Goal: Task Accomplishment & Management: Complete application form

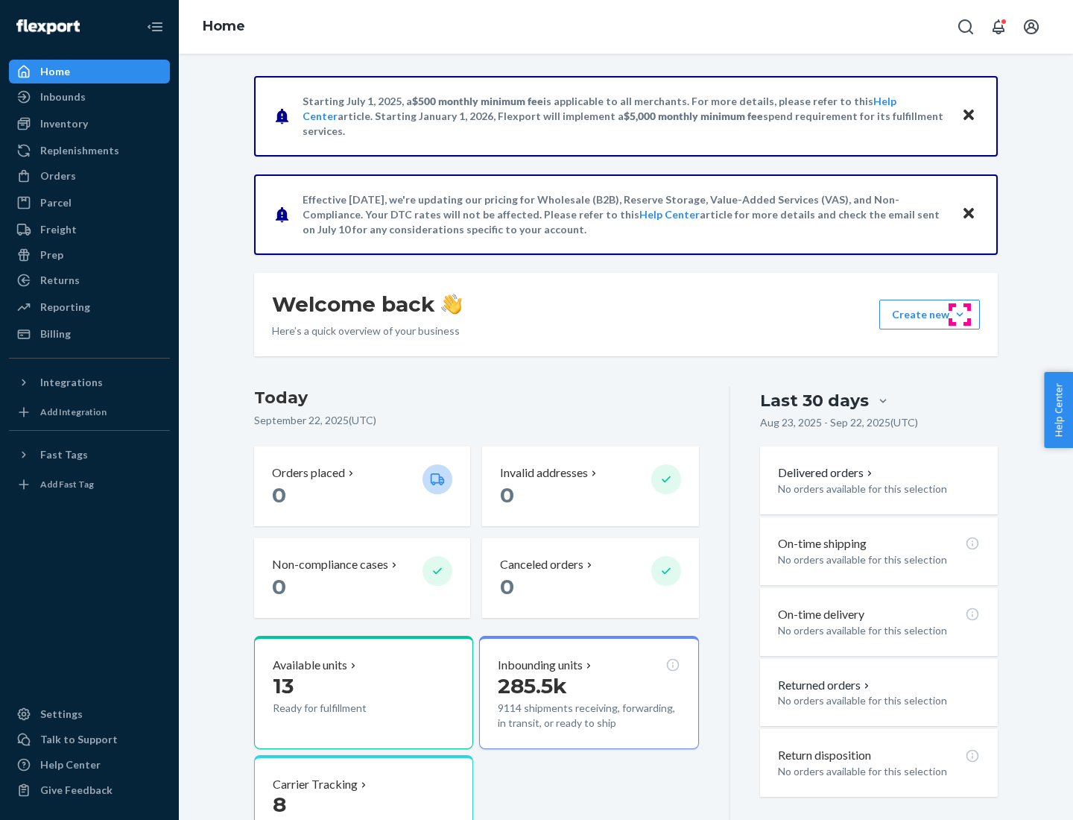
click at [960, 314] on button "Create new Create new inbound Create new order Create new product" at bounding box center [929, 315] width 101 height 30
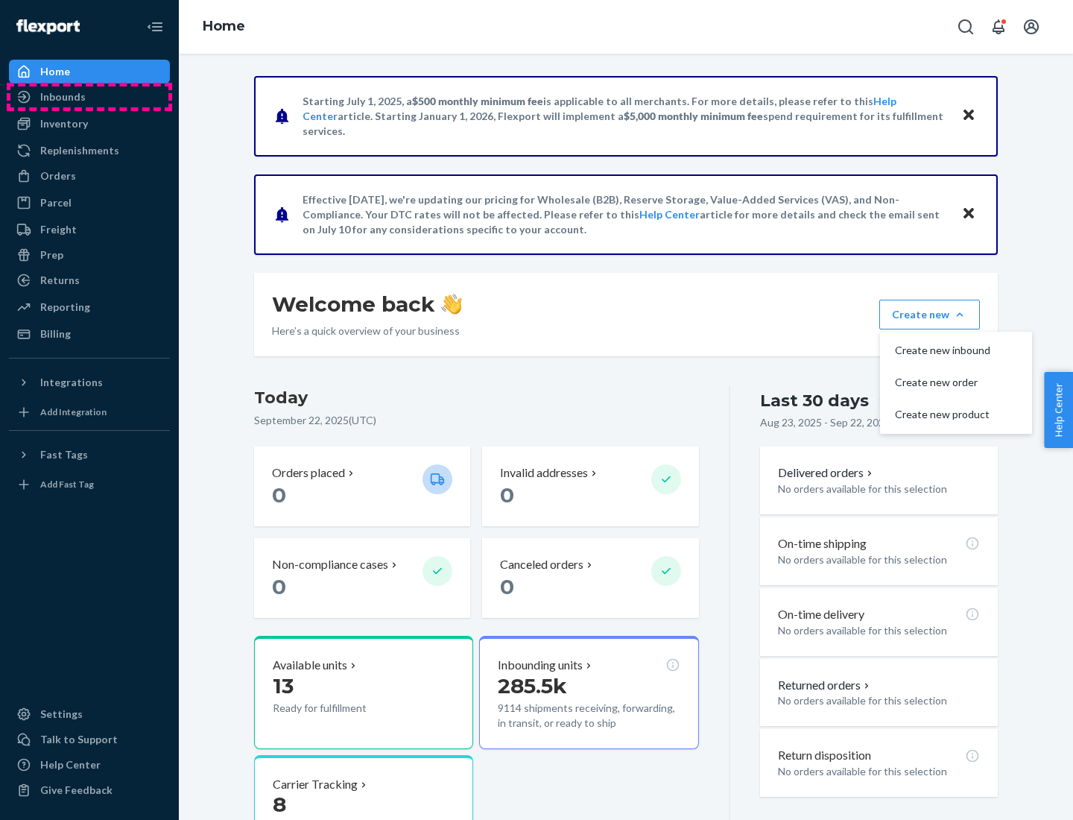
click at [89, 97] on div "Inbounds" at bounding box center [89, 96] width 158 height 21
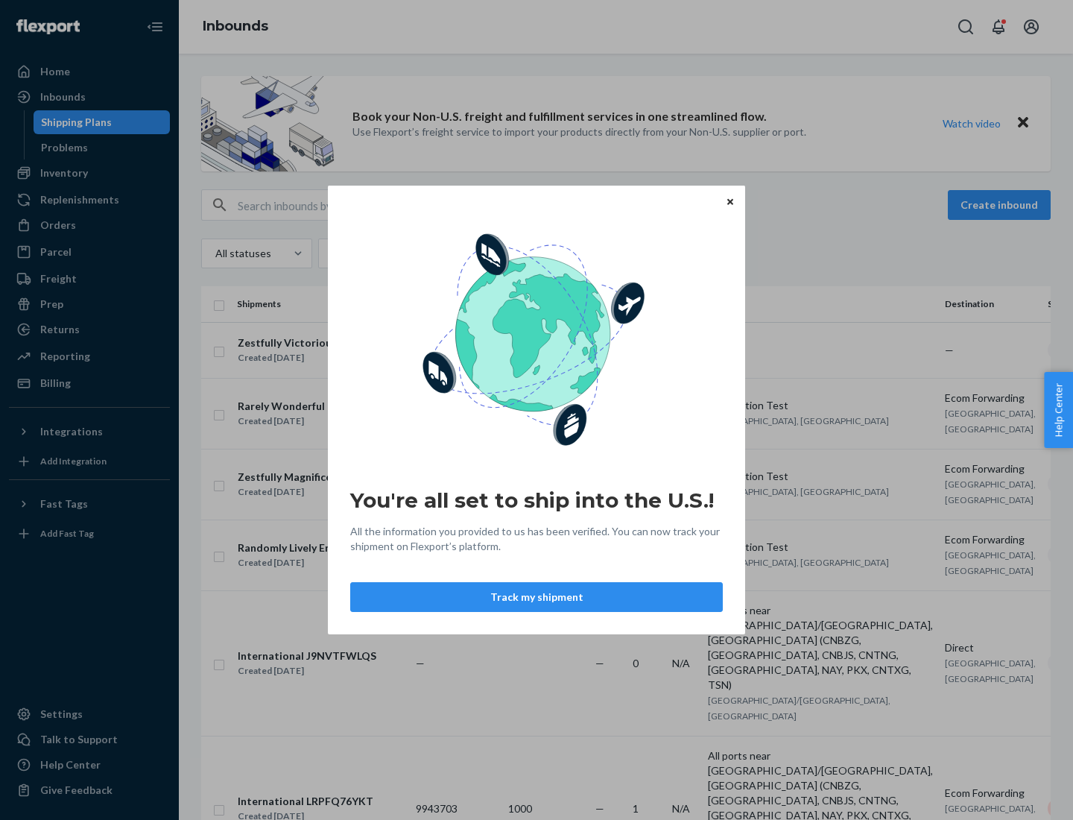
click at [89, 173] on div "You're all set to ship into the U.S.! All the information you provided to us ha…" at bounding box center [536, 410] width 1073 height 820
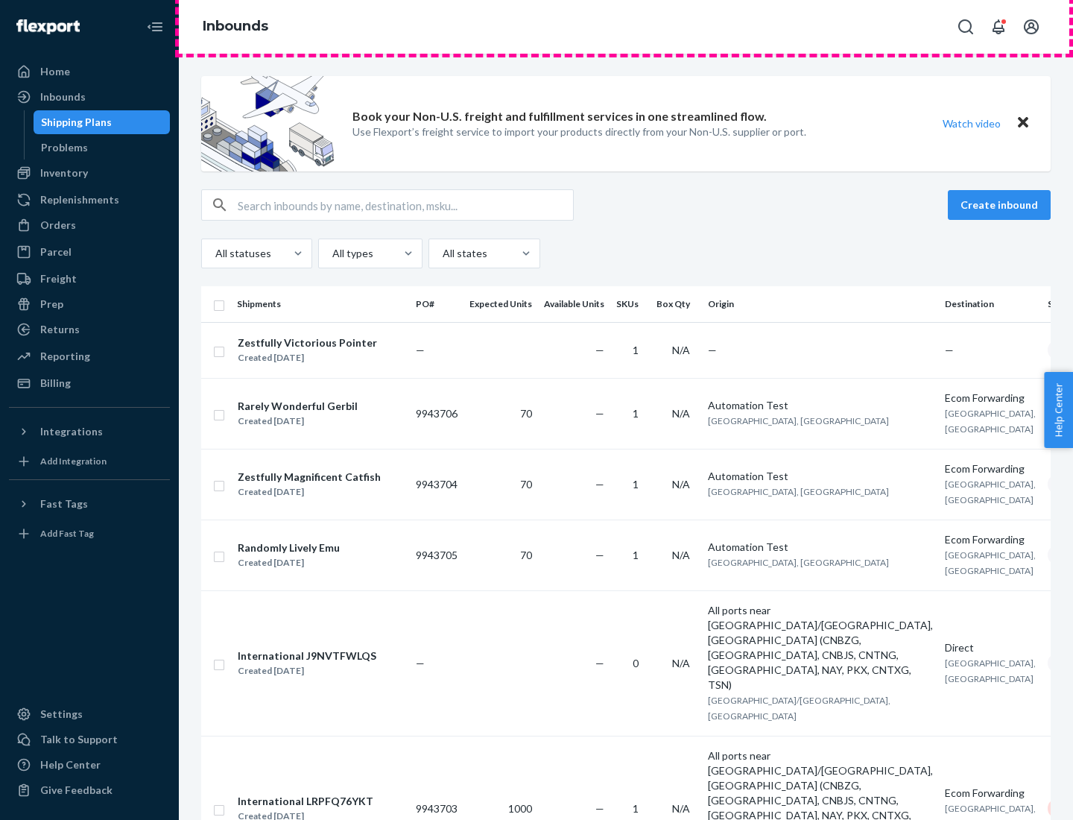
click at [626, 27] on div "Inbounds" at bounding box center [626, 27] width 894 height 54
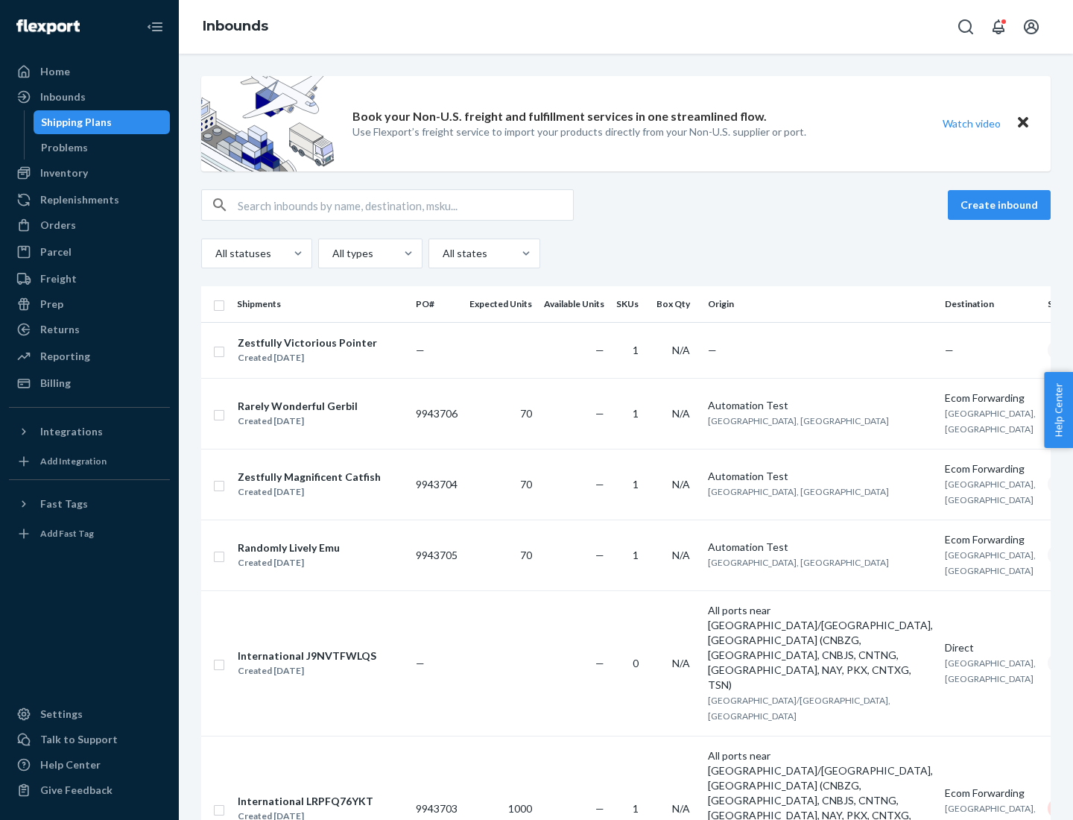
click at [626, 27] on div "Inbounds" at bounding box center [626, 27] width 894 height 54
click at [626, 253] on div "All statuses All types All states" at bounding box center [626, 253] width 850 height 30
click at [74, 122] on div "Shipping Plans" at bounding box center [76, 122] width 71 height 15
click at [1002, 205] on button "Create inbound" at bounding box center [999, 205] width 103 height 30
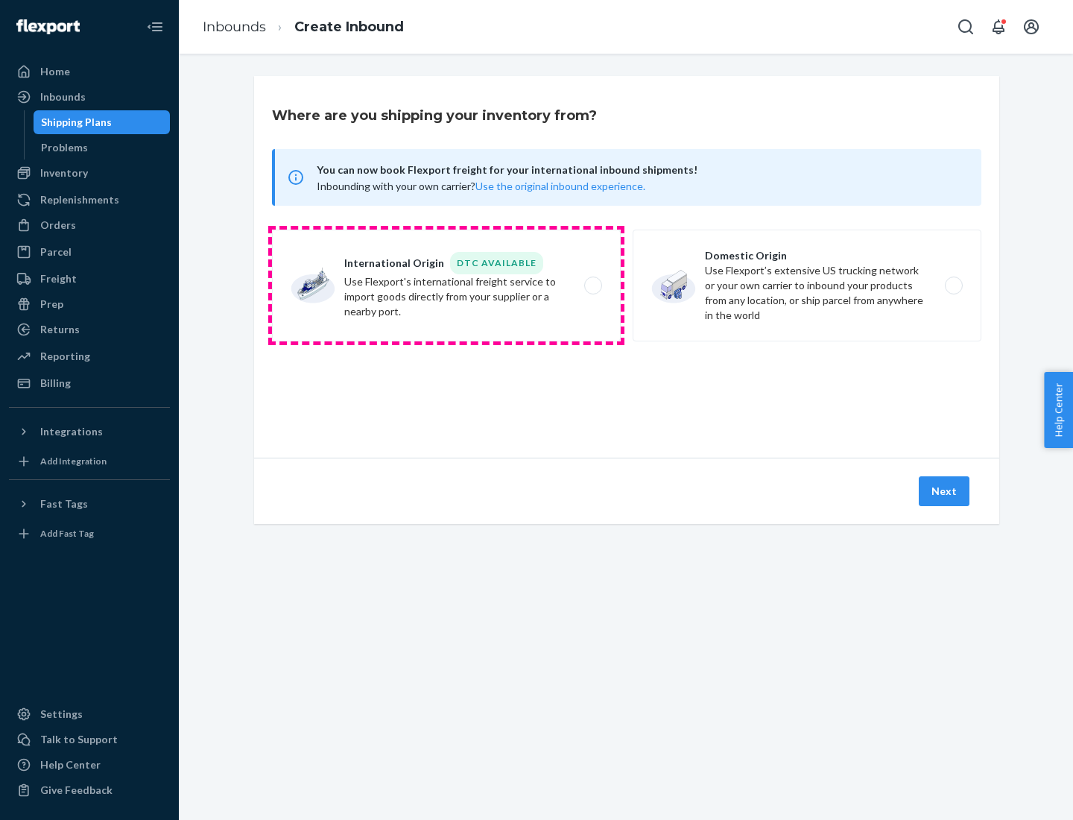
click at [446, 285] on label "International Origin DTC Available Use Flexport's international freight service…" at bounding box center [446, 286] width 349 height 112
click at [592, 285] on input "International Origin DTC Available Use Flexport's international freight service…" at bounding box center [597, 286] width 10 height 10
radio input "true"
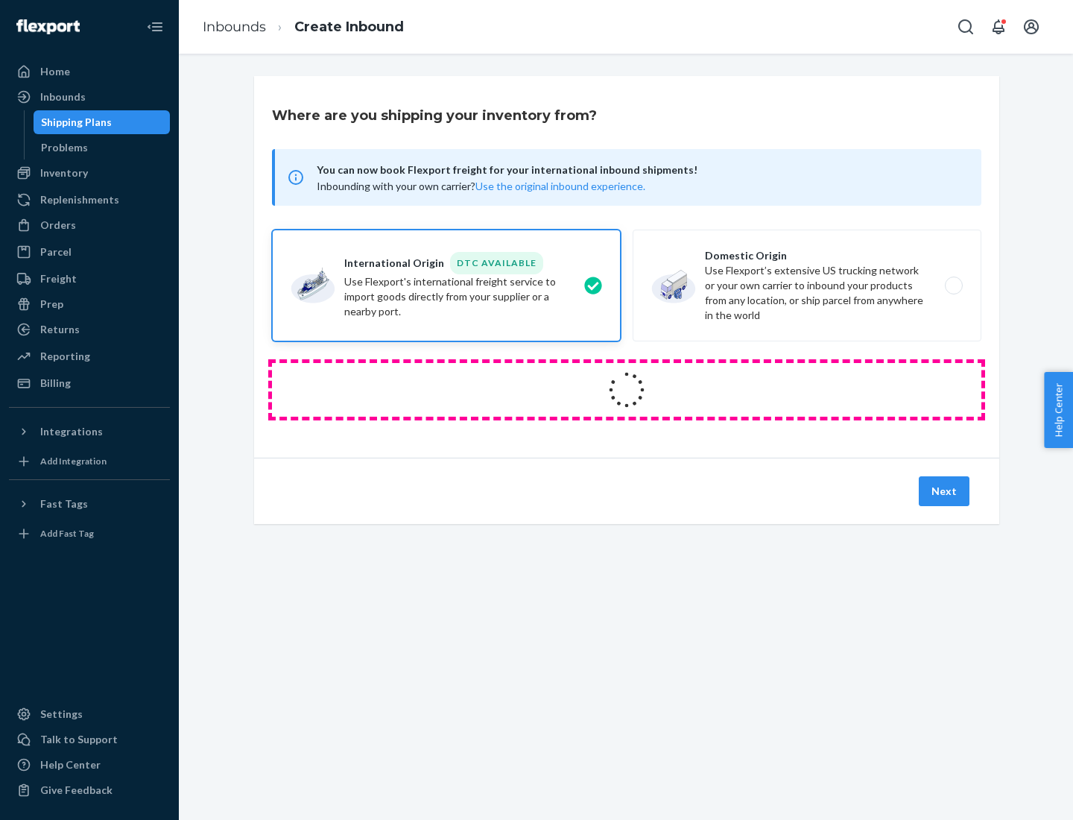
click at [627, 390] on icon at bounding box center [627, 390] width 53 height 53
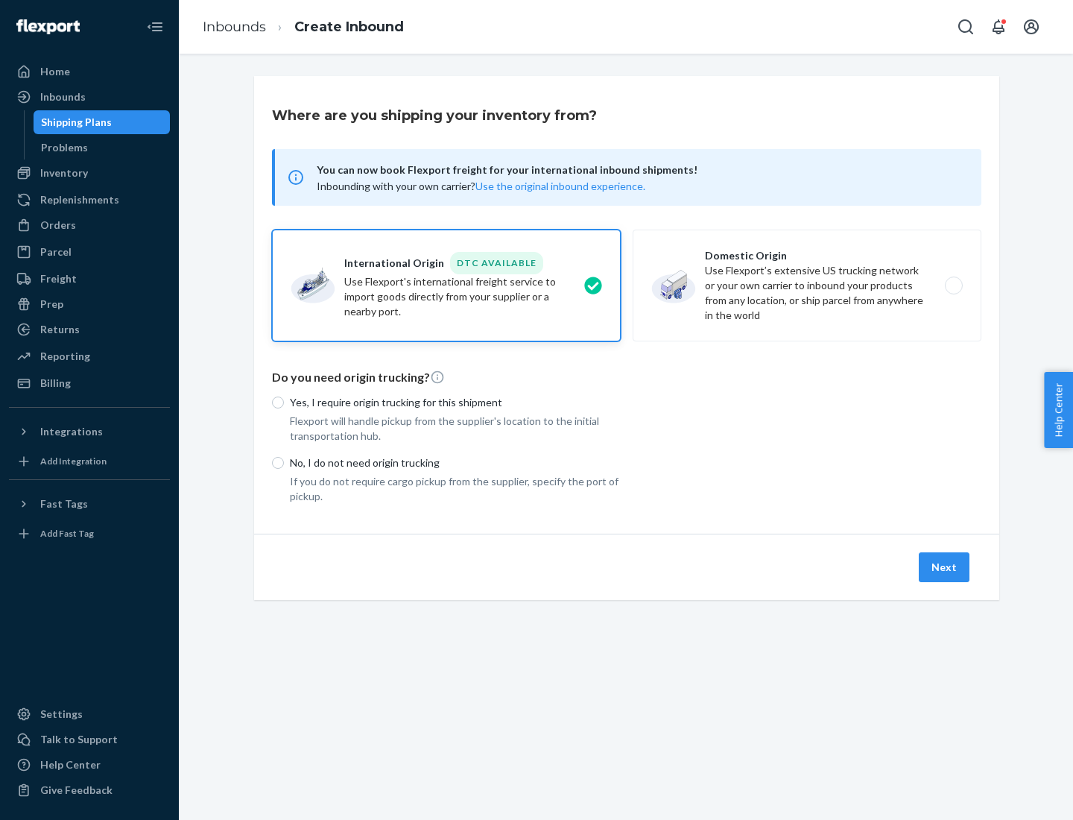
click at [455, 402] on p "Yes, I require origin trucking for this shipment" at bounding box center [455, 402] width 331 height 15
click at [284, 402] on input "Yes, I require origin trucking for this shipment" at bounding box center [278, 402] width 12 height 12
radio input "true"
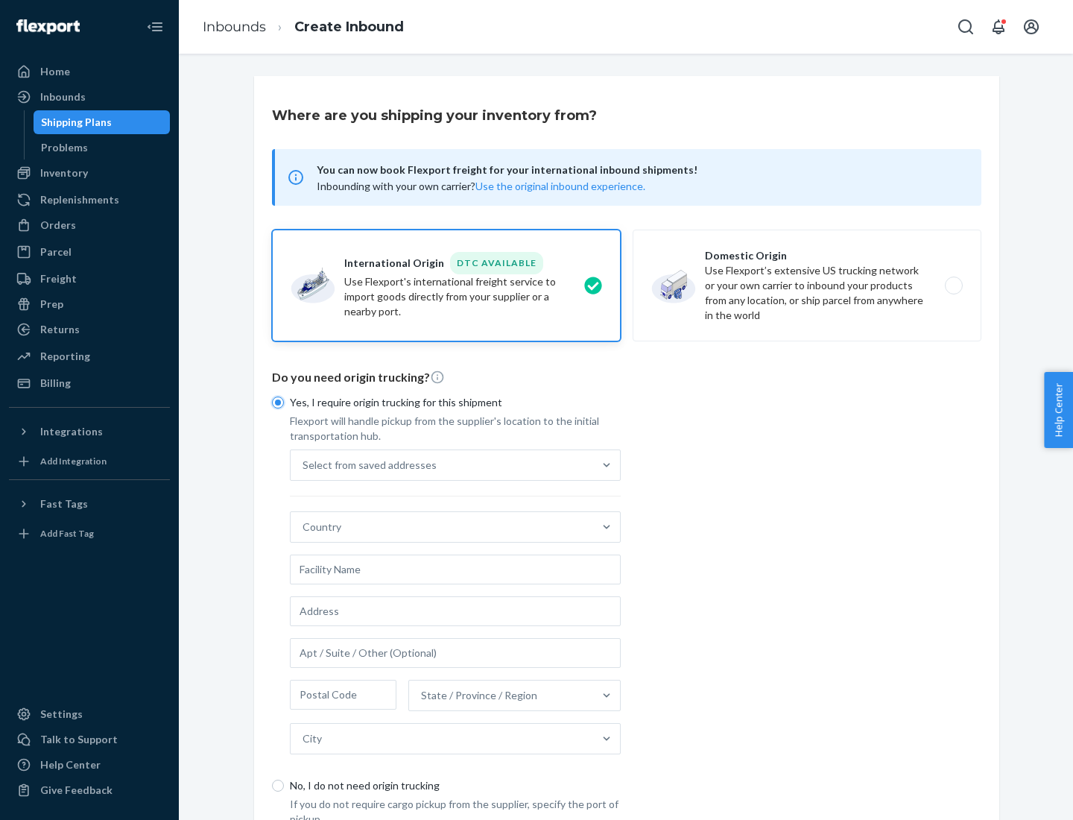
scroll to position [28, 0]
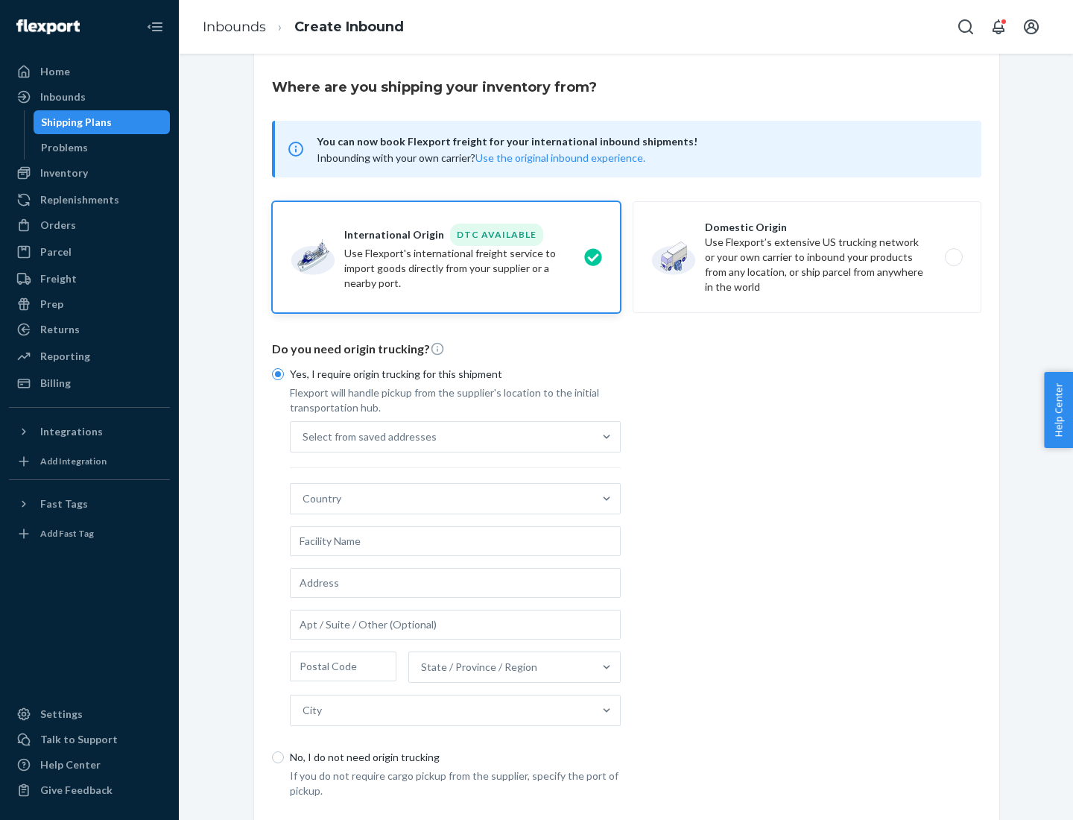
click at [442, 436] on div "Select from saved addresses" at bounding box center [442, 437] width 303 height 30
click at [304, 436] on input "Select from saved addresses" at bounding box center [303, 436] width 1 height 15
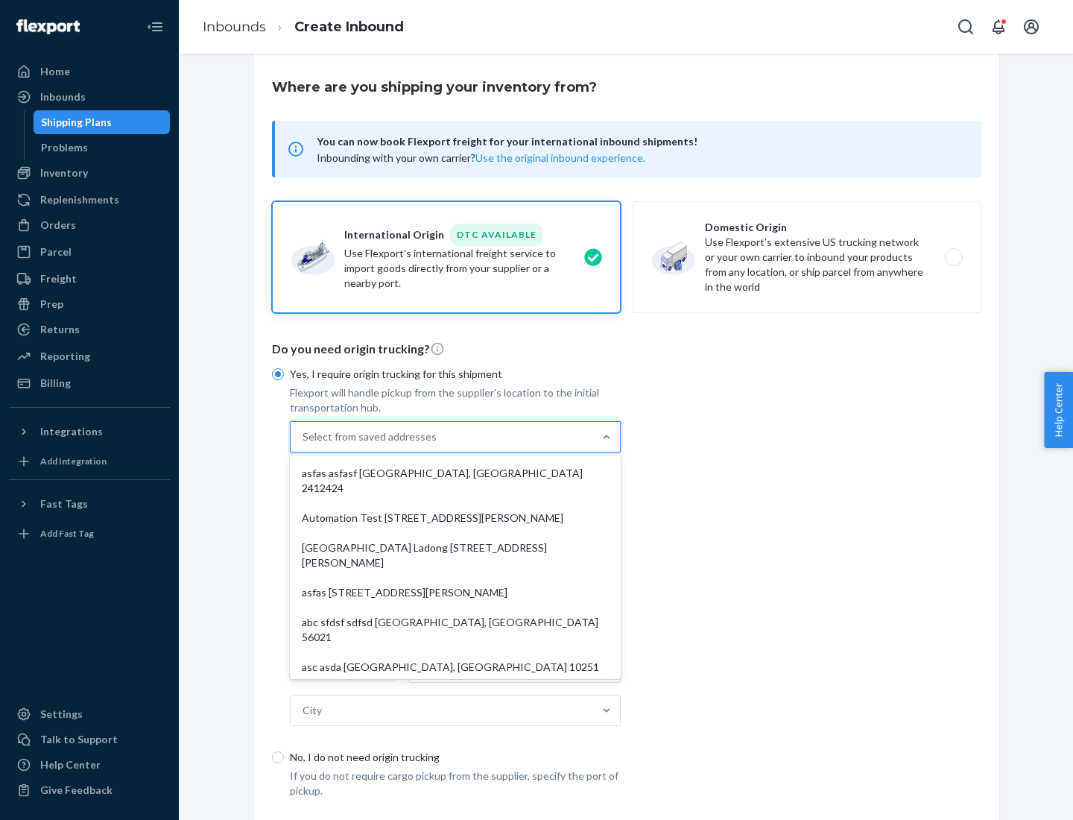
scroll to position [65, 0]
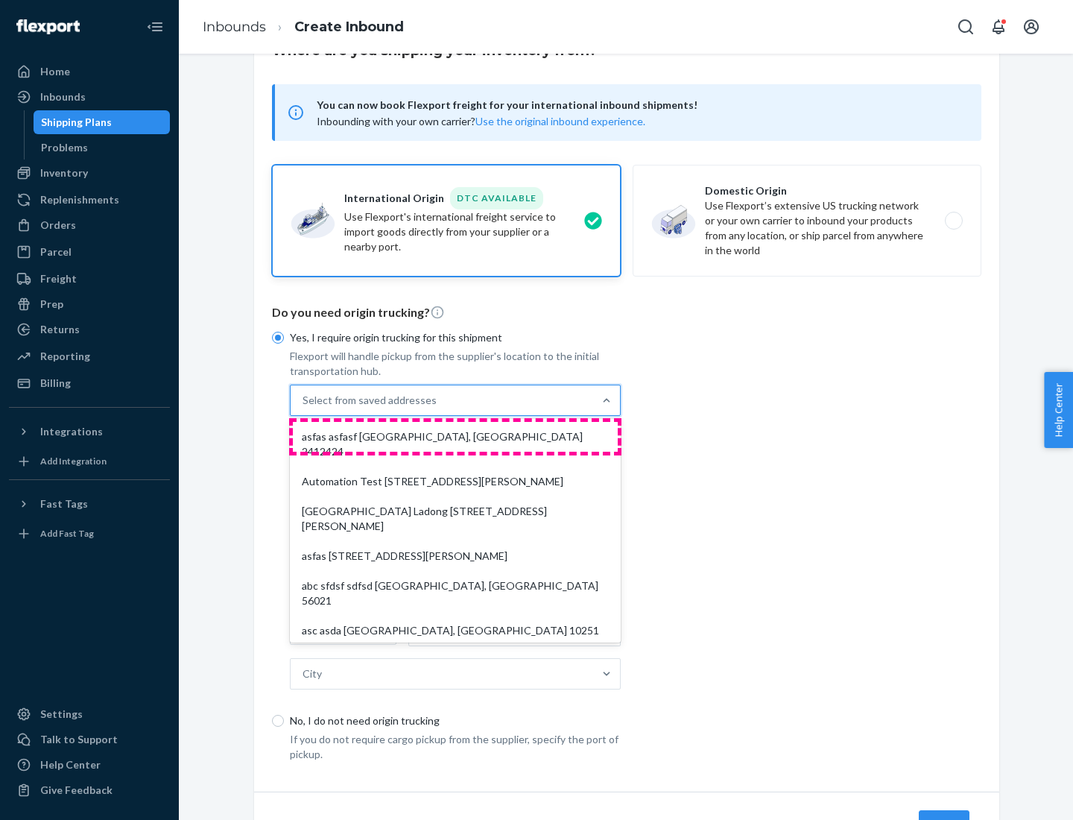
click at [455, 436] on div "asfas asfasf [GEOGRAPHIC_DATA], [GEOGRAPHIC_DATA] 2412424" at bounding box center [455, 444] width 325 height 45
click at [304, 408] on input "option asfas asfasf [GEOGRAPHIC_DATA], [GEOGRAPHIC_DATA] 2412424 focused, 1 of …" at bounding box center [303, 400] width 1 height 15
type input "asfas"
type input "asfasf"
type input "2412424"
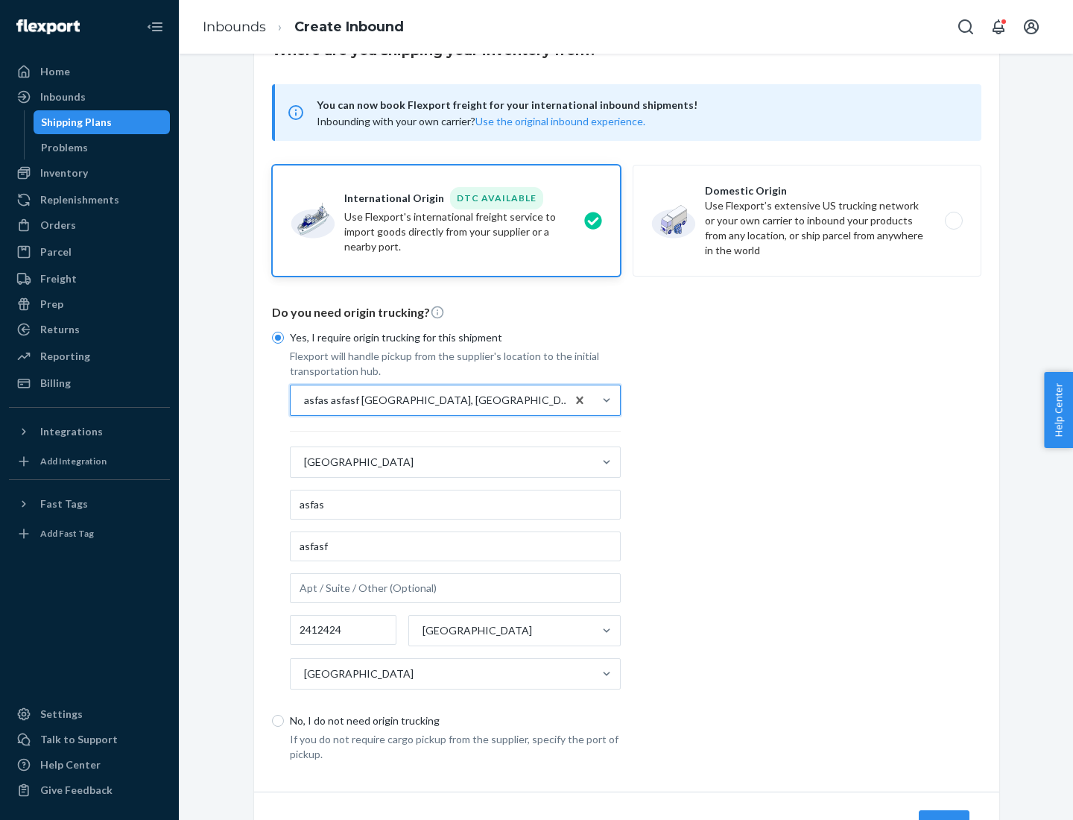
scroll to position [139, 0]
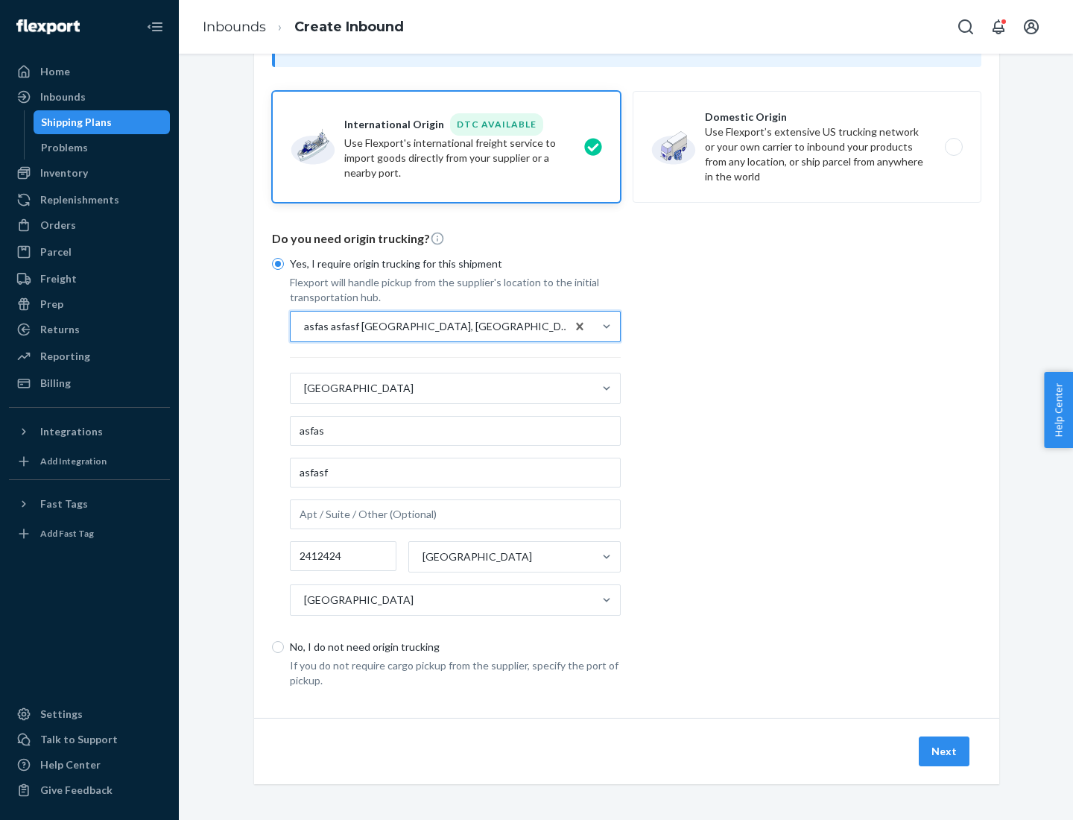
click at [945, 750] on button "Next" at bounding box center [944, 751] width 51 height 30
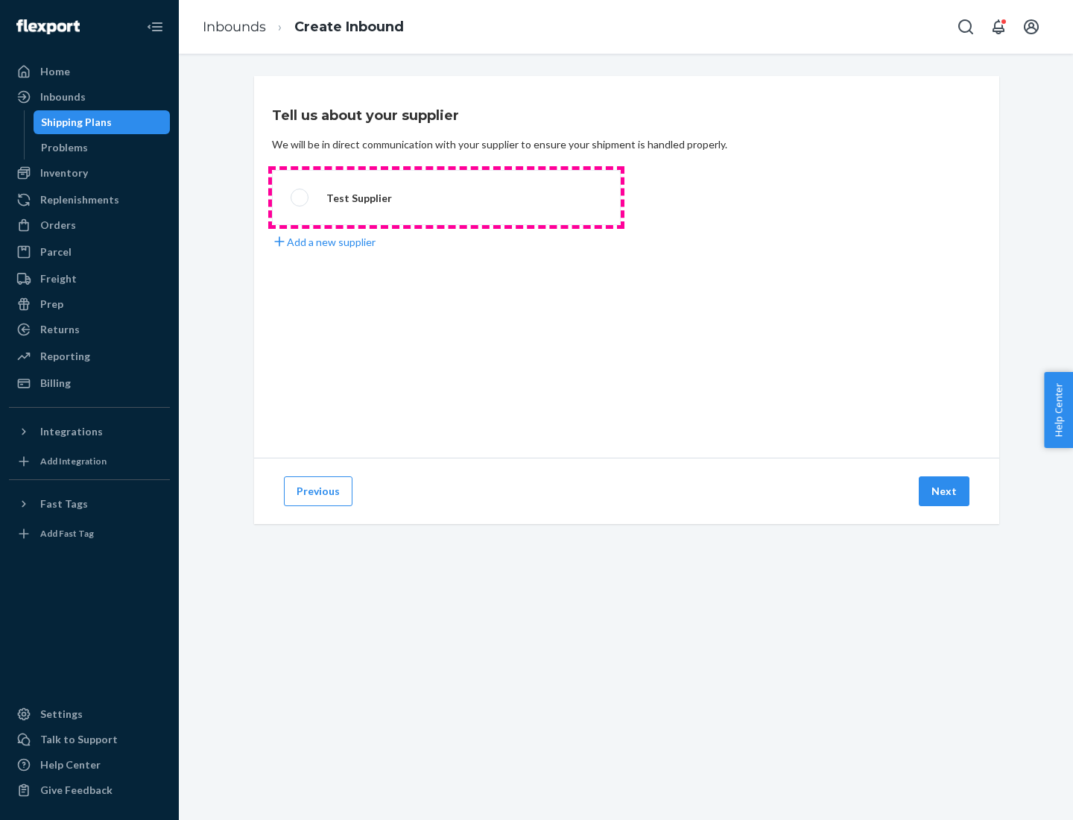
click at [446, 197] on label "Test Supplier" at bounding box center [446, 197] width 349 height 55
click at [300, 197] on input "Test Supplier" at bounding box center [296, 198] width 10 height 10
radio input "true"
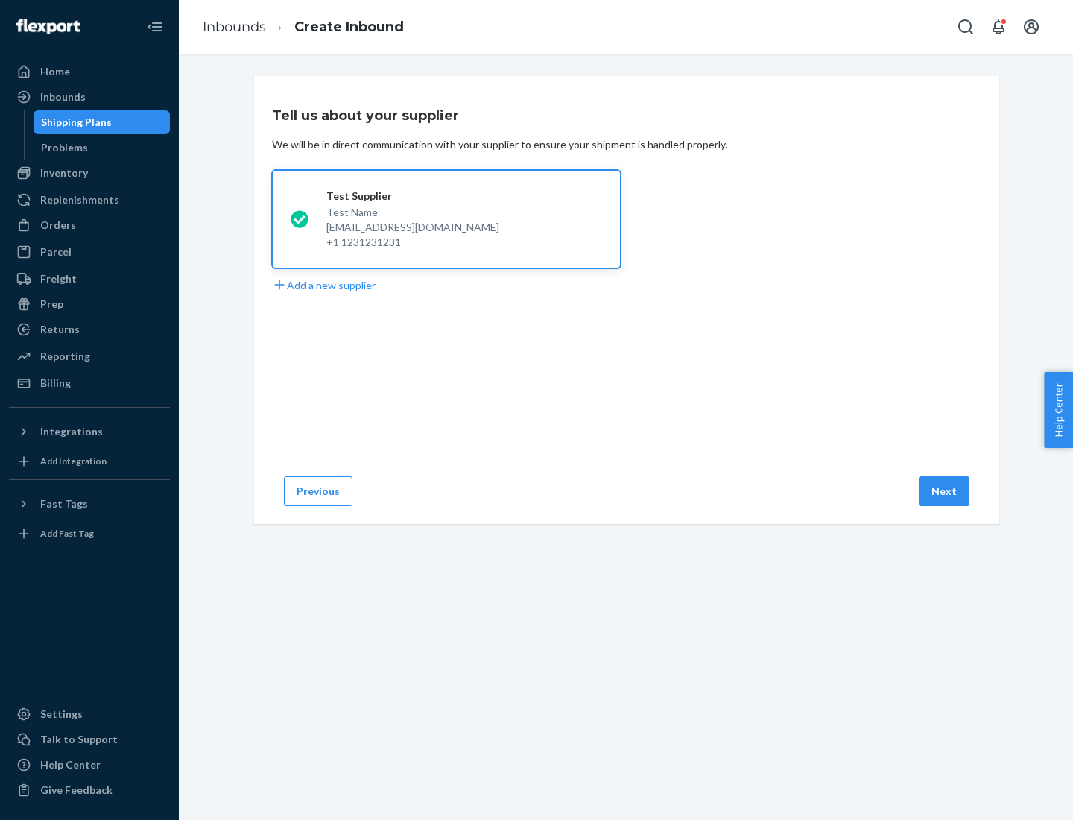
click at [945, 491] on button "Next" at bounding box center [944, 491] width 51 height 30
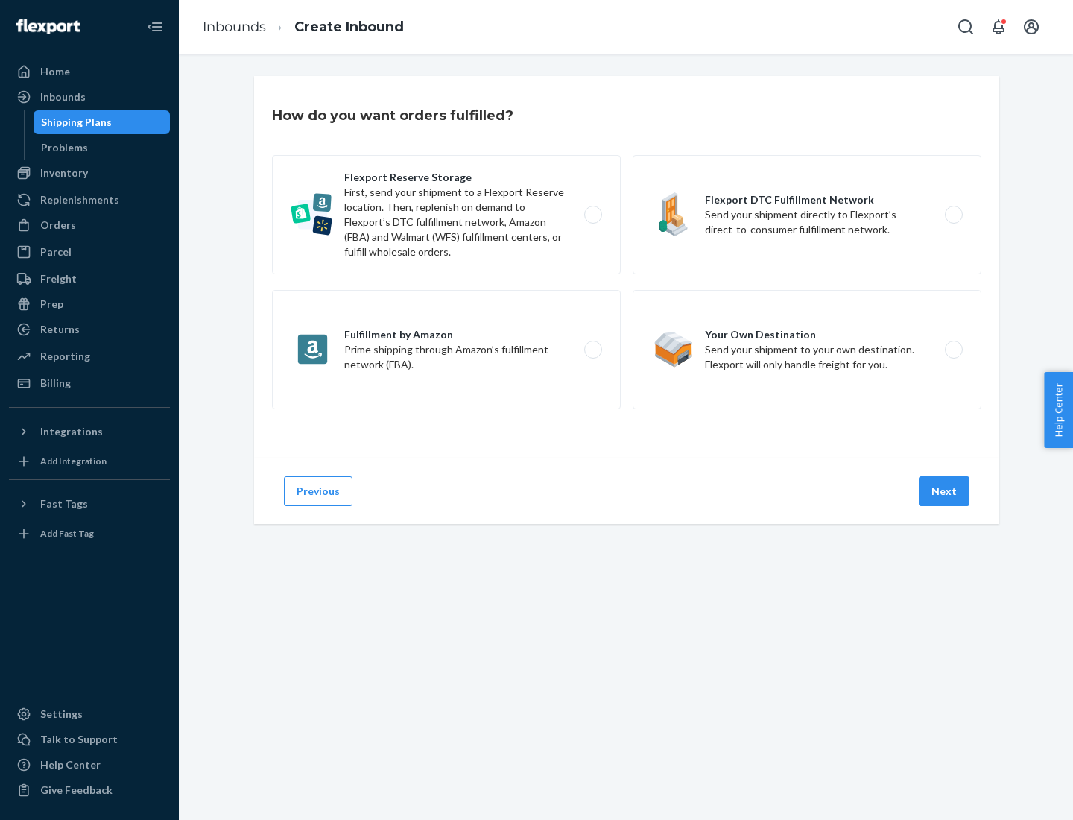
click at [446, 350] on label "Fulfillment by Amazon Prime shipping through Amazon’s fulfillment network (FBA)." at bounding box center [446, 349] width 349 height 119
click at [592, 350] on input "Fulfillment by Amazon Prime shipping through Amazon’s fulfillment network (FBA)." at bounding box center [597, 350] width 10 height 10
radio input "true"
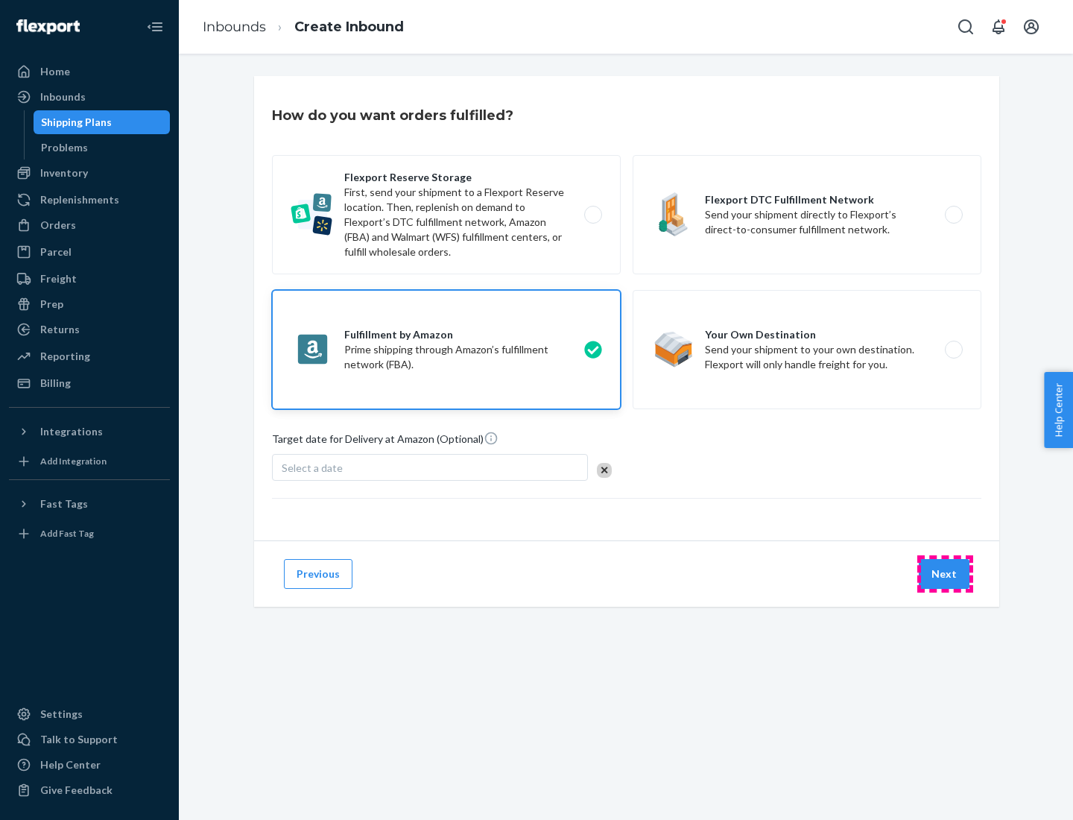
click at [945, 574] on button "Next" at bounding box center [944, 574] width 51 height 30
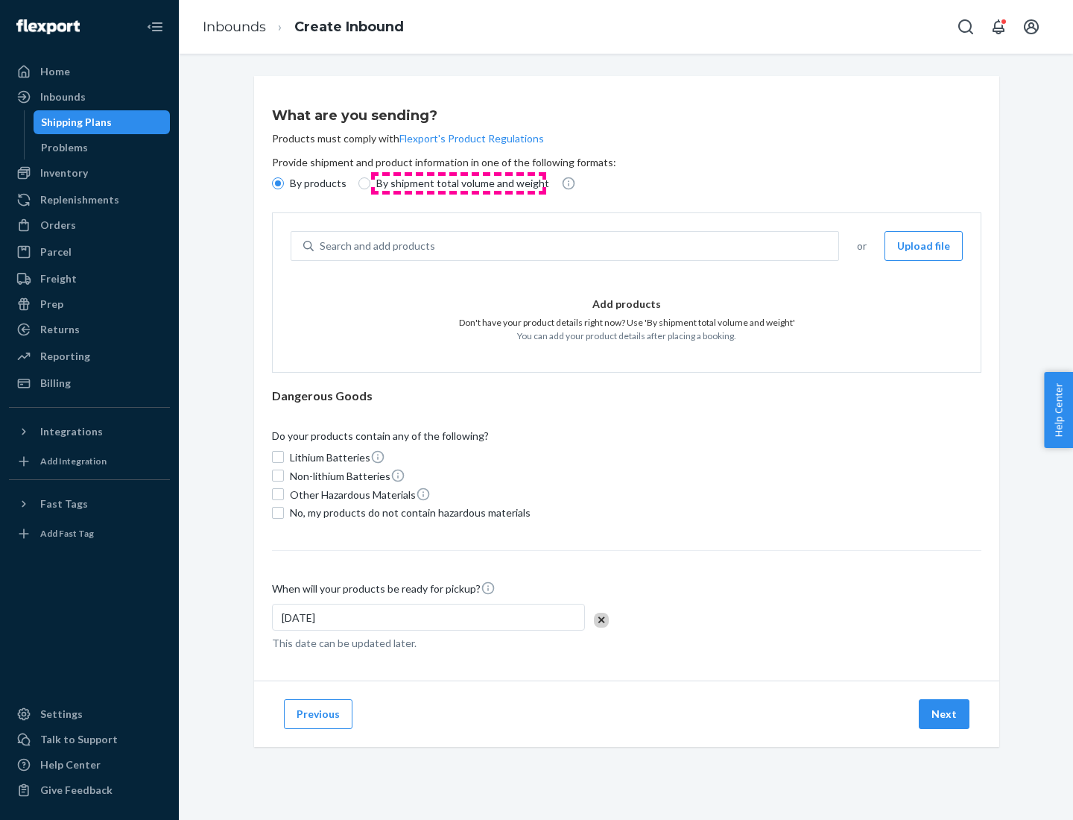
click at [458, 183] on p "By shipment total volume and weight" at bounding box center [462, 183] width 173 height 15
click at [370, 183] on input "By shipment total volume and weight" at bounding box center [364, 183] width 12 height 12
radio input "true"
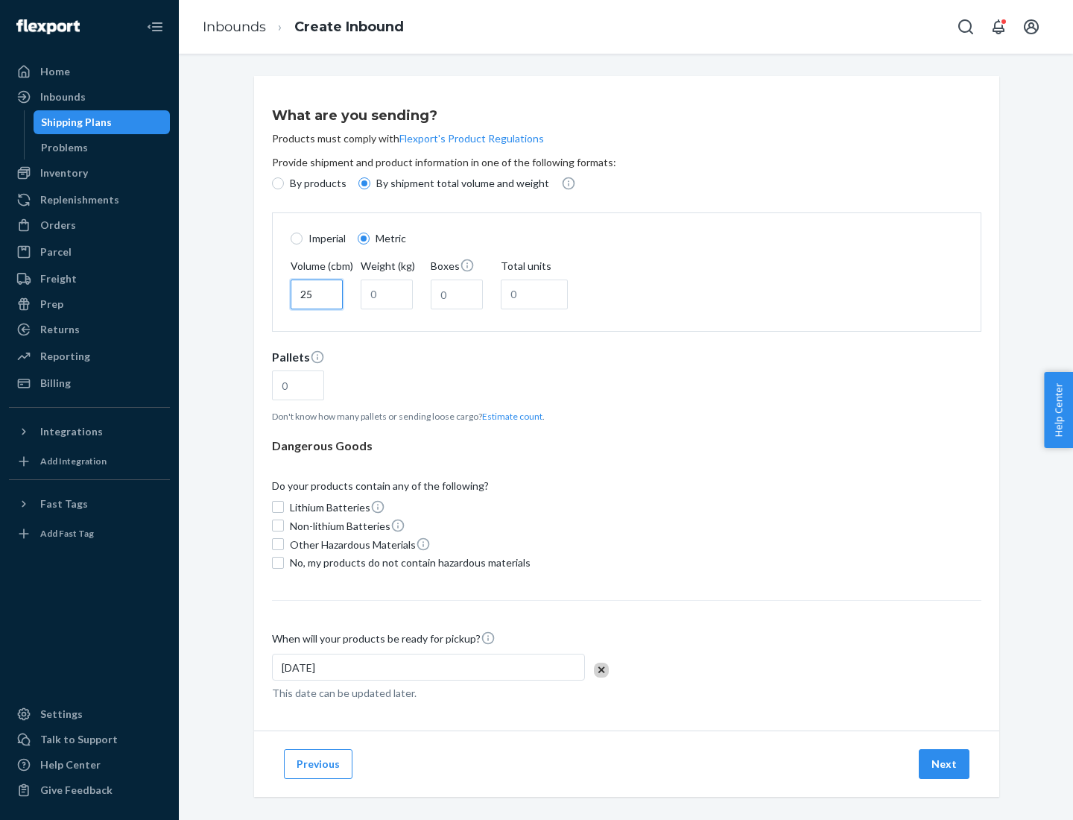
type input "25"
type input "100"
type input "50"
type input "500"
click at [509, 416] on button "Estimate count" at bounding box center [512, 416] width 60 height 13
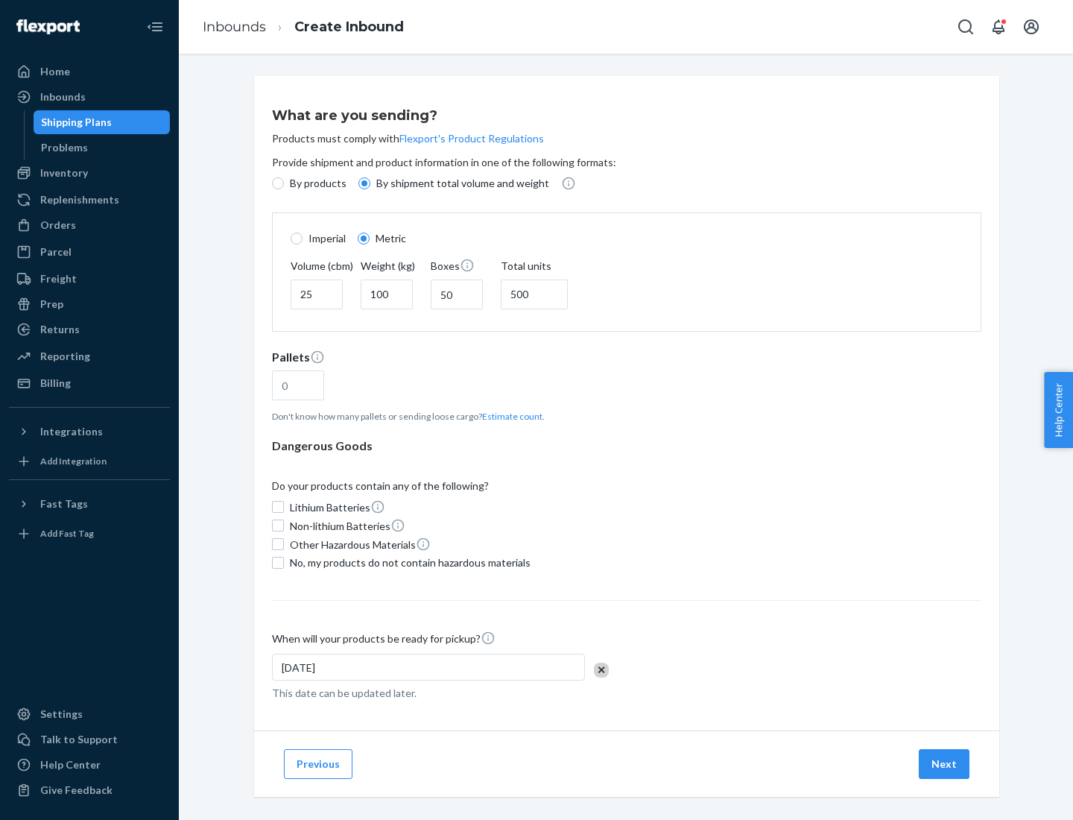
type input "16"
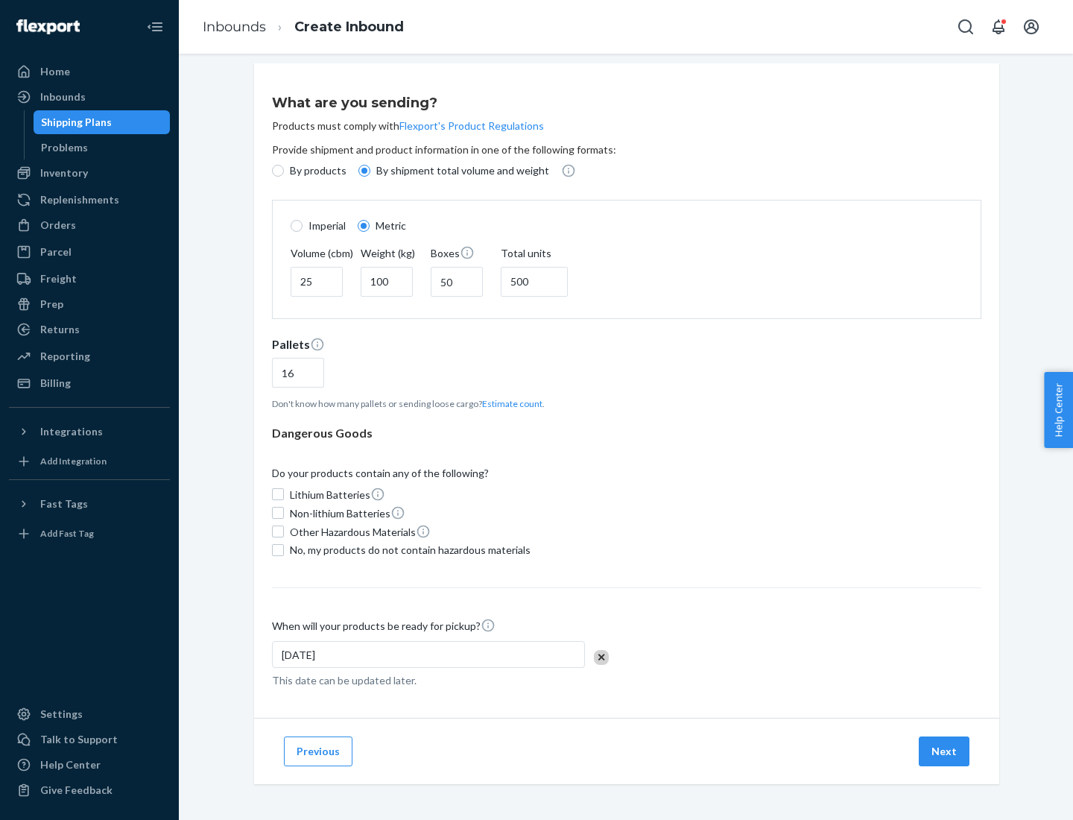
click at [408, 549] on span "No, my products do not contain hazardous materials" at bounding box center [410, 550] width 241 height 15
click at [284, 549] on input "No, my products do not contain hazardous materials" at bounding box center [278, 550] width 12 height 12
checkbox input "true"
click at [945, 750] on button "Next" at bounding box center [944, 751] width 51 height 30
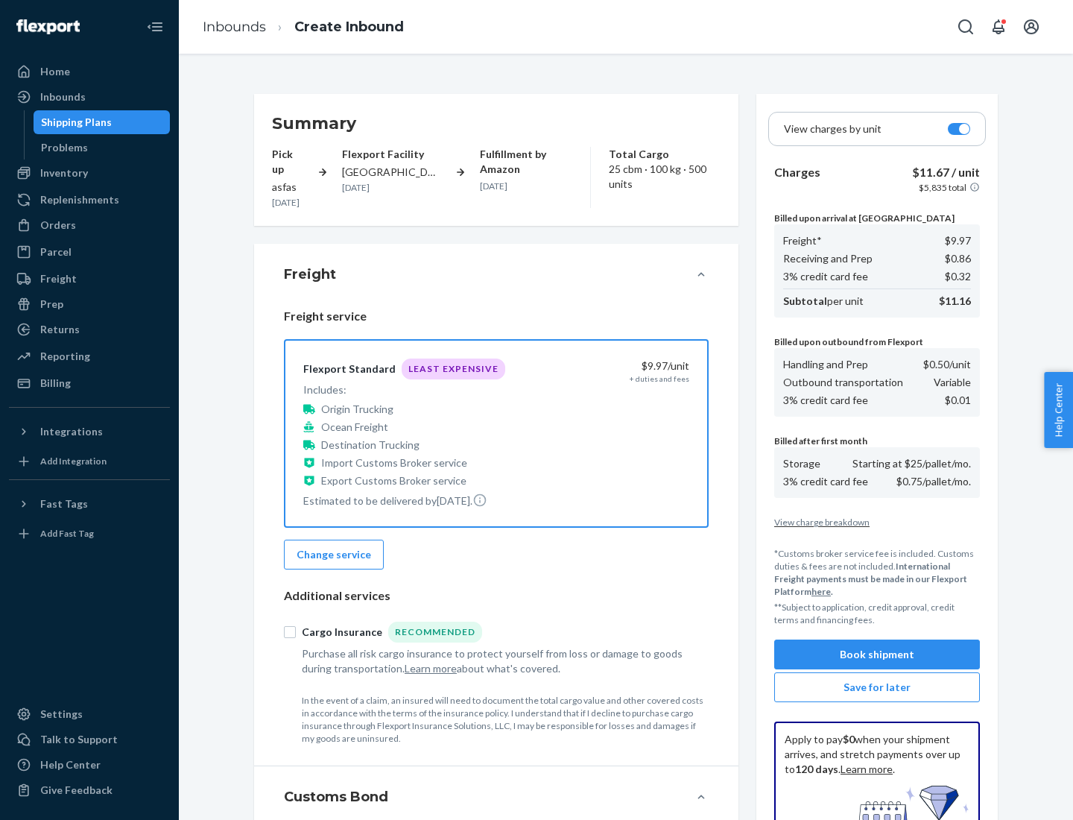
scroll to position [218, 0]
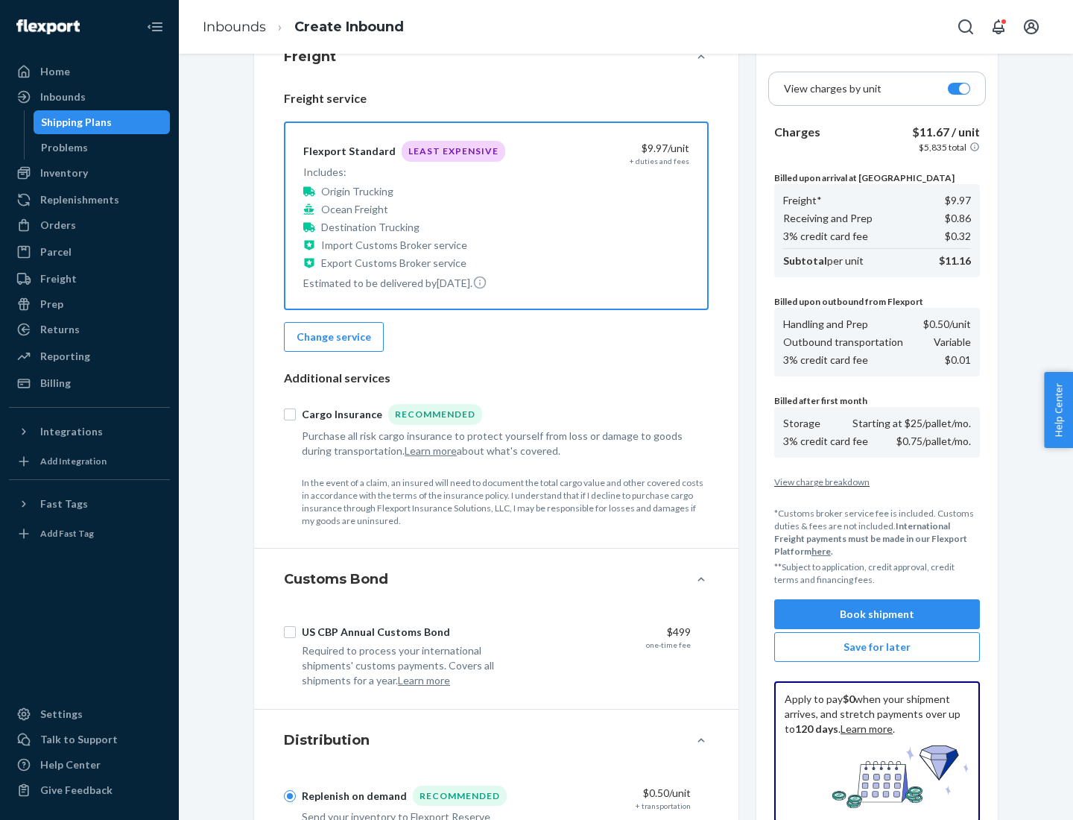
click at [877, 614] on button "Book shipment" at bounding box center [877, 614] width 206 height 30
